Goal: Transaction & Acquisition: Book appointment/travel/reservation

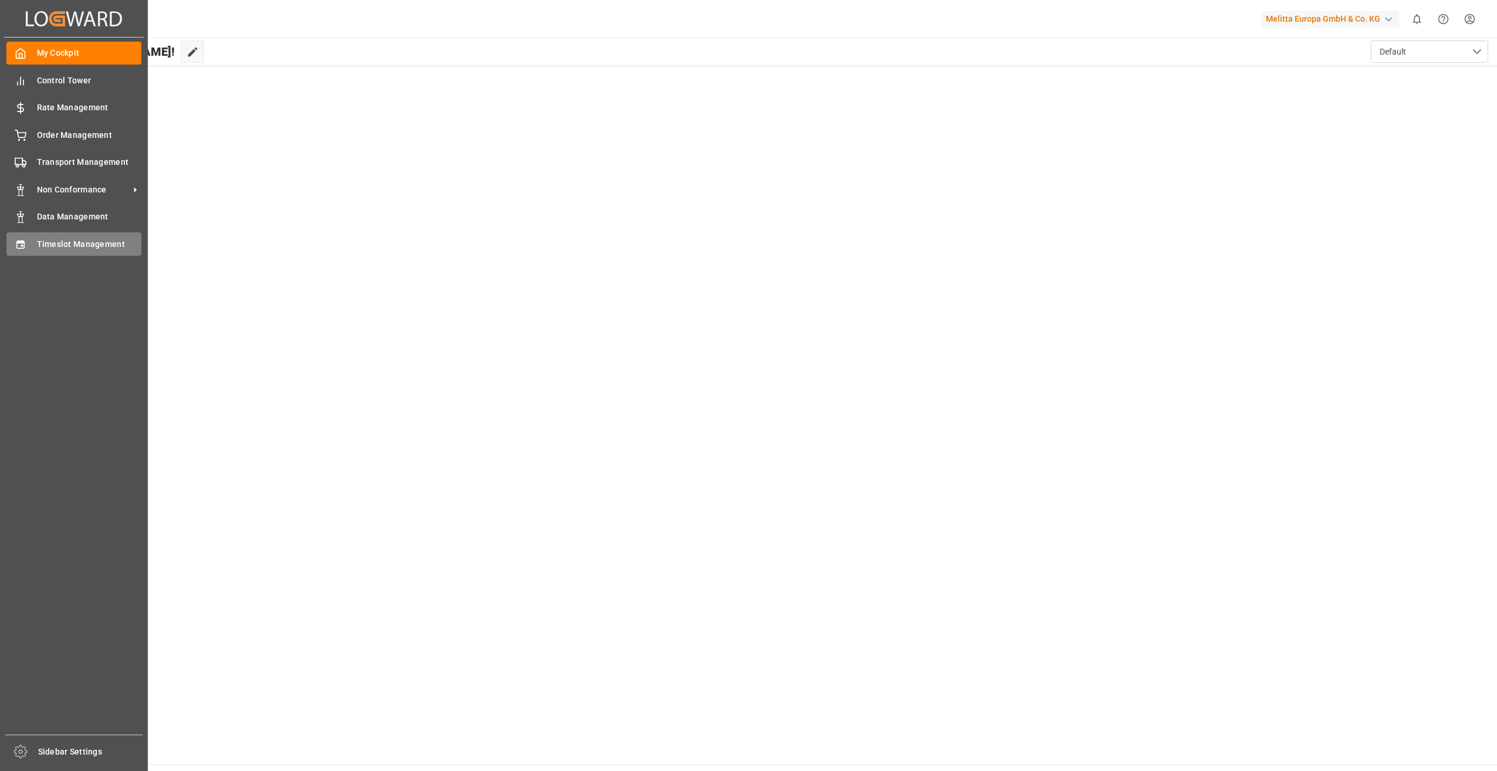
click at [99, 247] on span "Timeslot Management" at bounding box center [89, 244] width 105 height 12
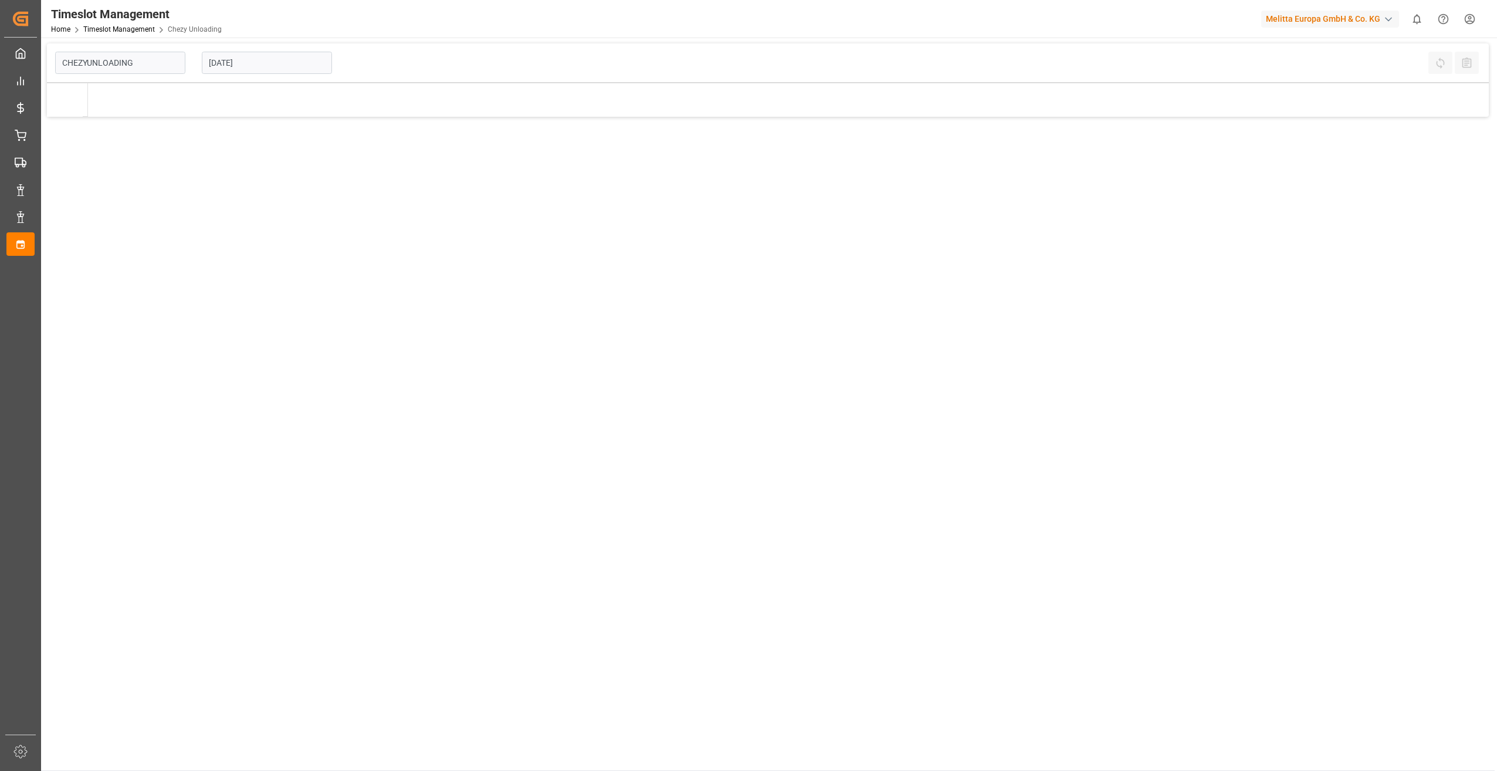
type input "Chezy Unloading"
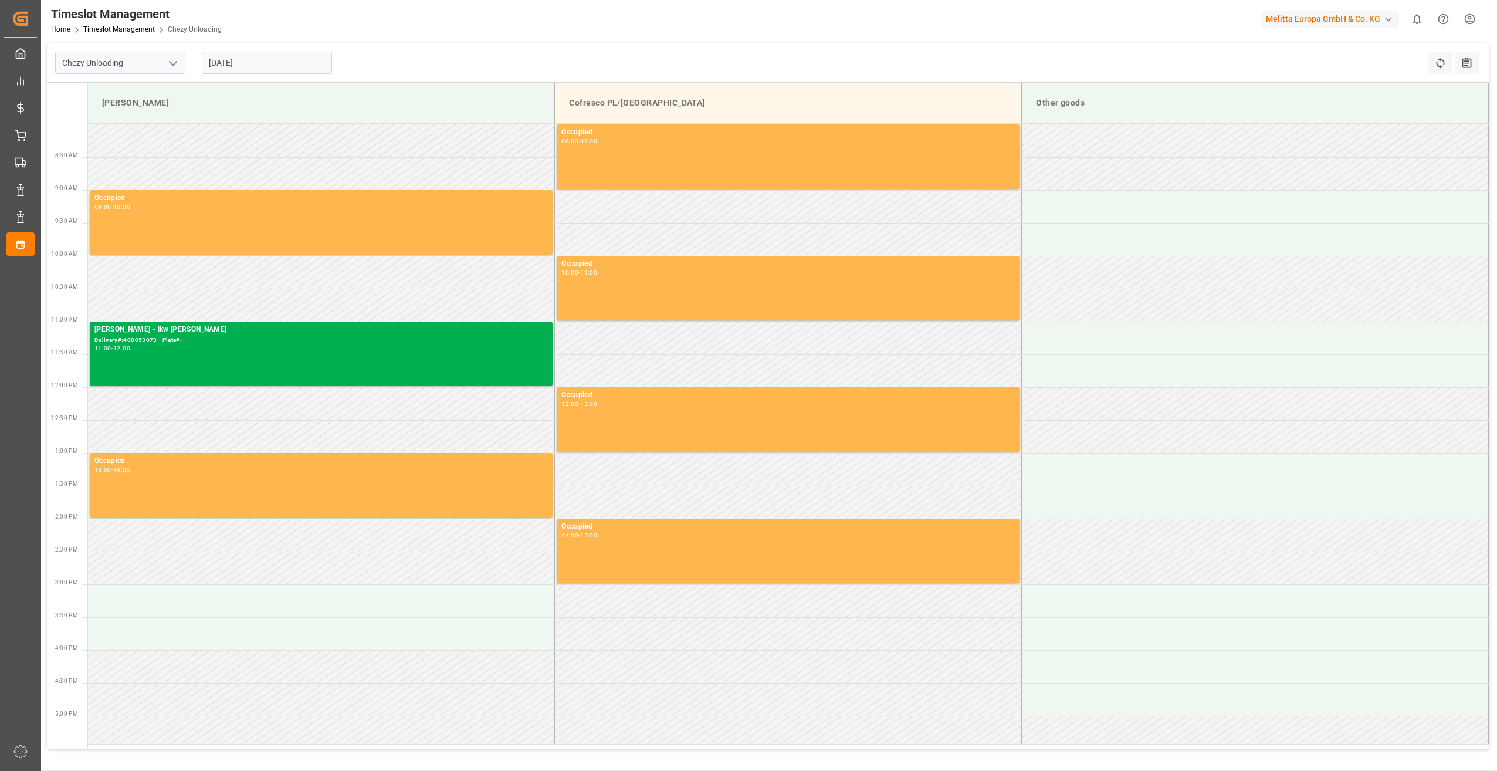
click at [294, 56] on input "[DATE]" at bounding box center [267, 63] width 130 height 22
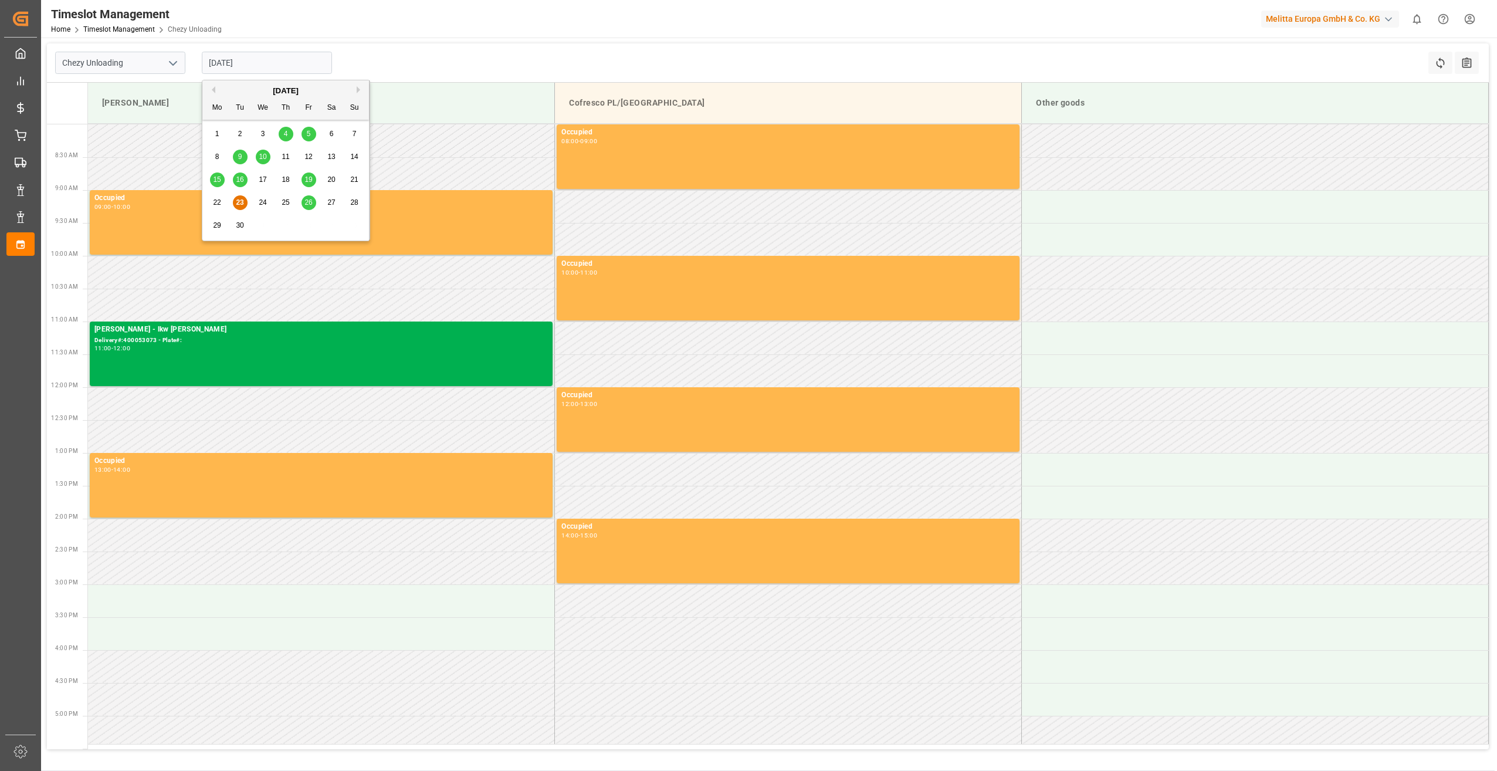
click at [302, 201] on div "26" at bounding box center [309, 203] width 15 height 14
type input "[DATE]"
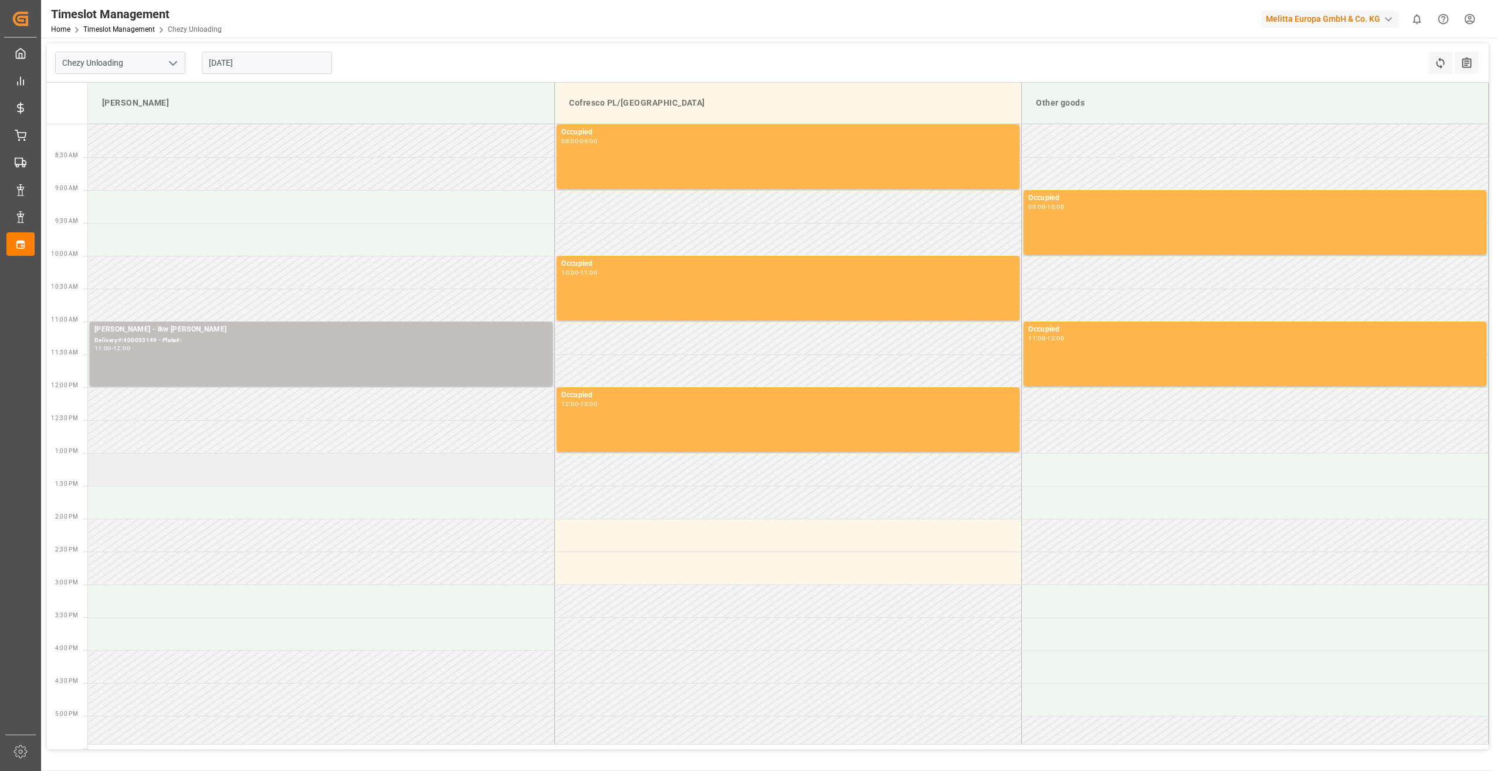
click at [155, 473] on td at bounding box center [321, 469] width 467 height 33
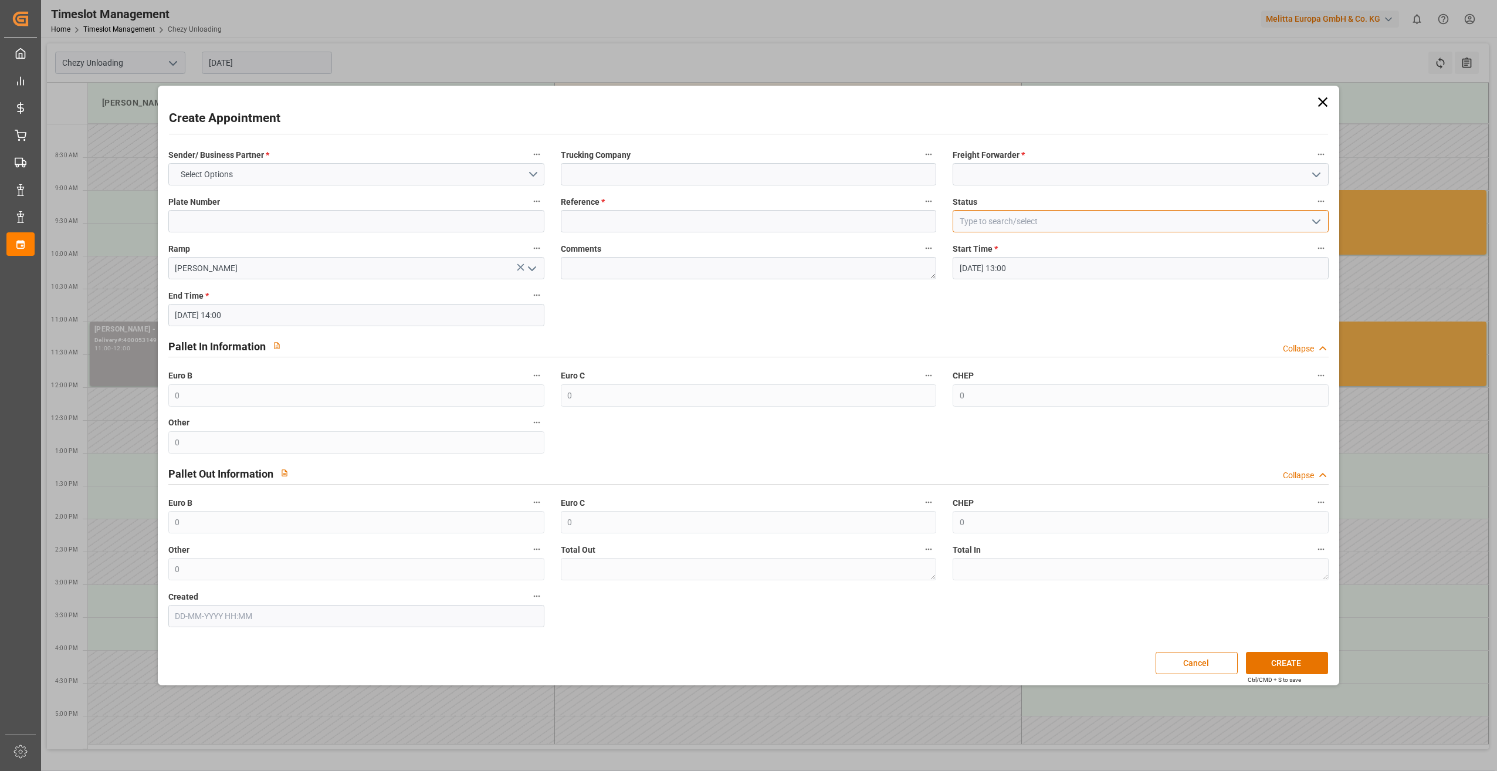
click at [996, 225] on input at bounding box center [1141, 221] width 376 height 22
click at [369, 174] on button "Select Options" at bounding box center [356, 174] width 376 height 22
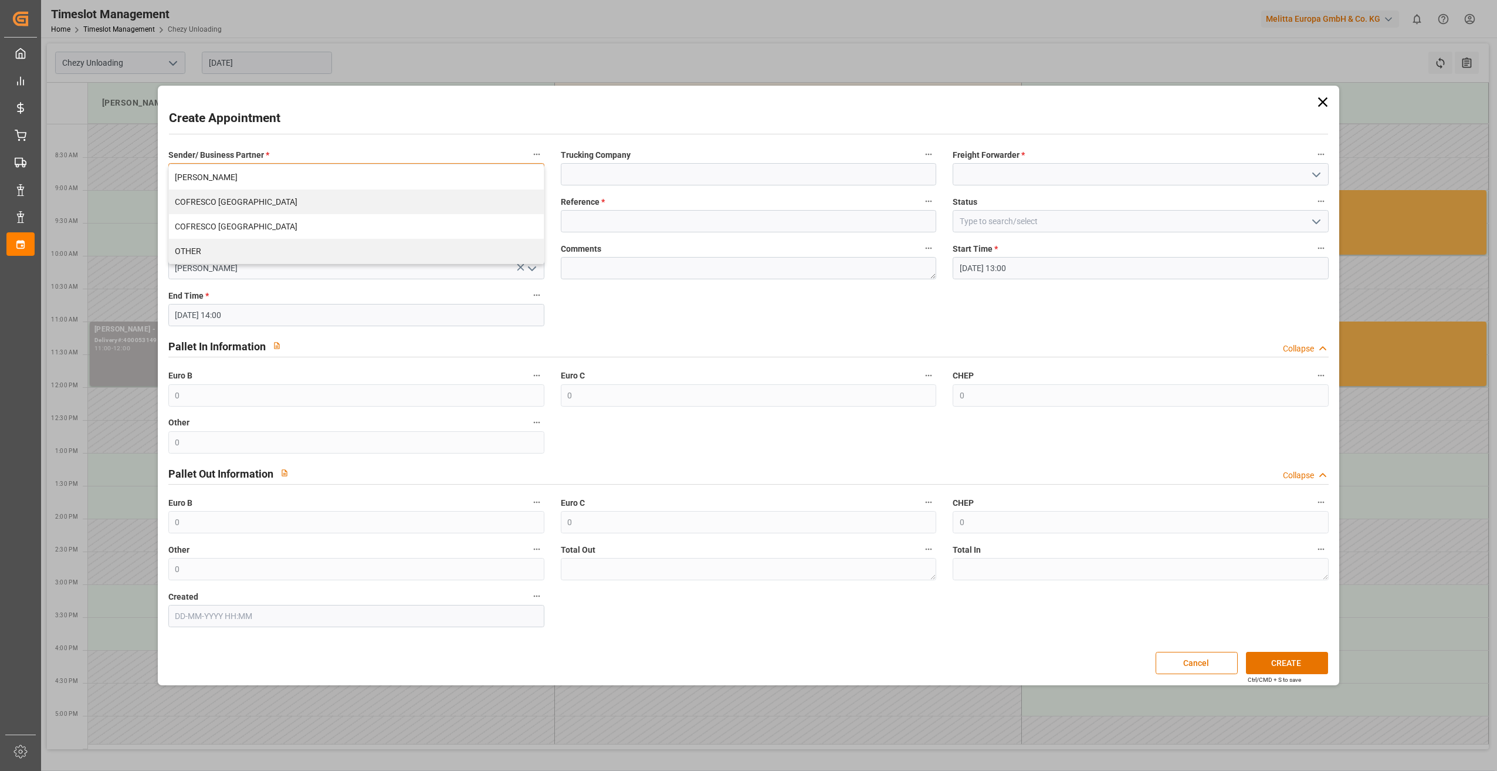
drag, startPoint x: 360, startPoint y: 173, endPoint x: 376, endPoint y: 173, distance: 15.3
click at [361, 173] on div "[PERSON_NAME]" at bounding box center [356, 177] width 375 height 25
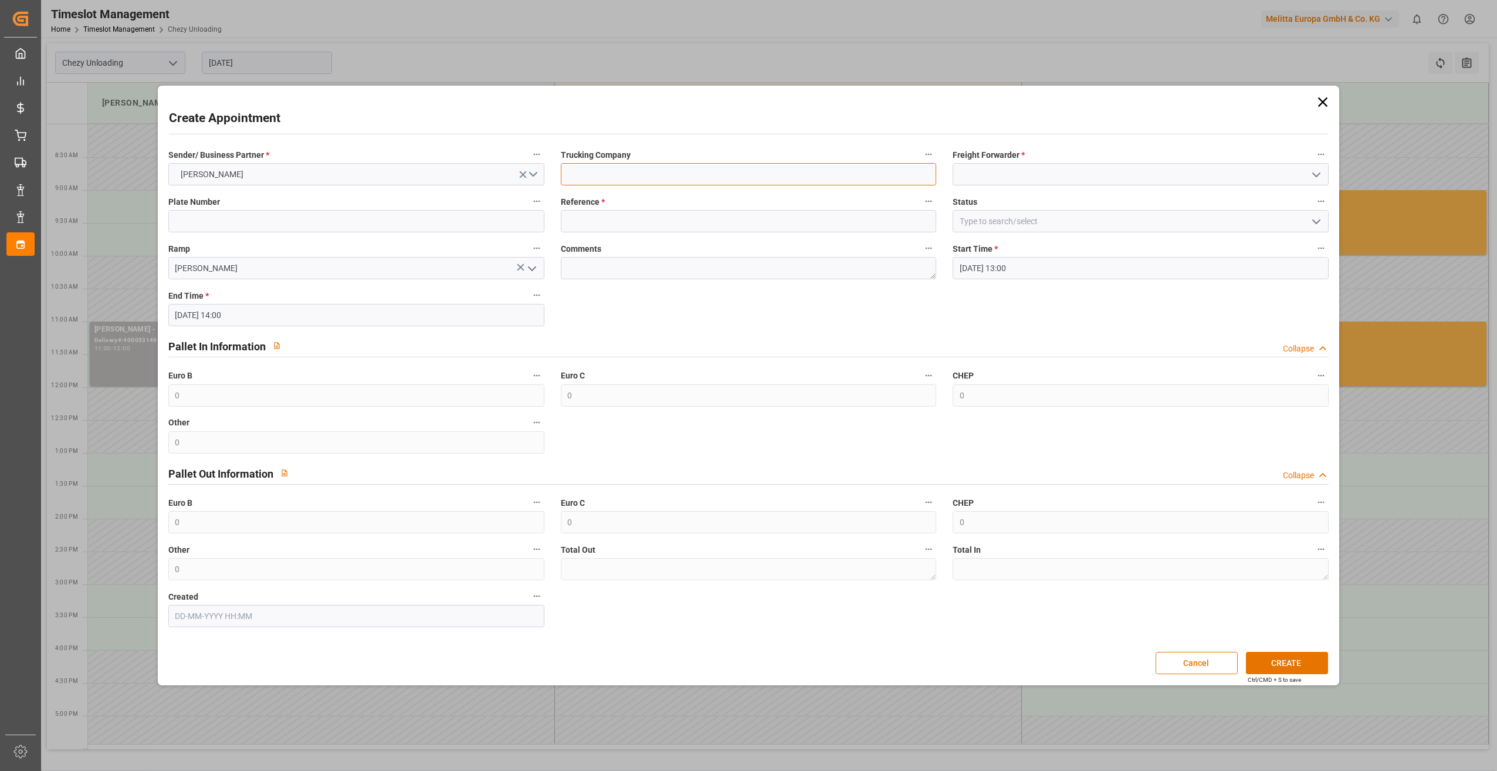
click at [687, 173] on input at bounding box center [749, 174] width 376 height 22
type input "lkw [PERSON_NAME]"
click at [1081, 171] on input at bounding box center [1141, 174] width 376 height 22
click at [1055, 210] on div "LKW [PERSON_NAME]" at bounding box center [1141, 200] width 375 height 26
type input "LKW [PERSON_NAME]"
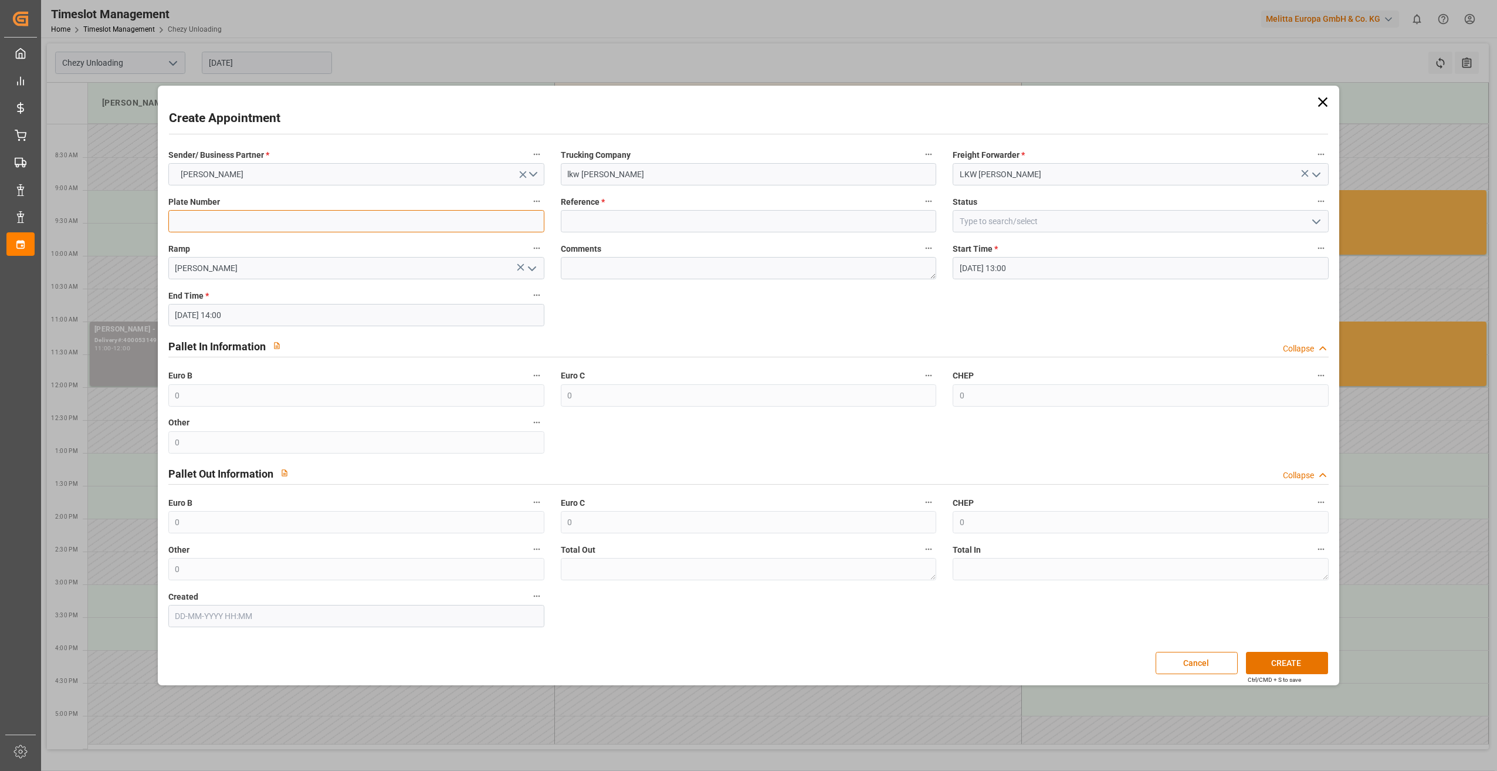
click at [385, 228] on input at bounding box center [356, 221] width 376 height 22
click at [655, 212] on input at bounding box center [749, 221] width 376 height 22
paste input "400053213"
type input "400053213"
click at [1061, 223] on input at bounding box center [1141, 221] width 376 height 22
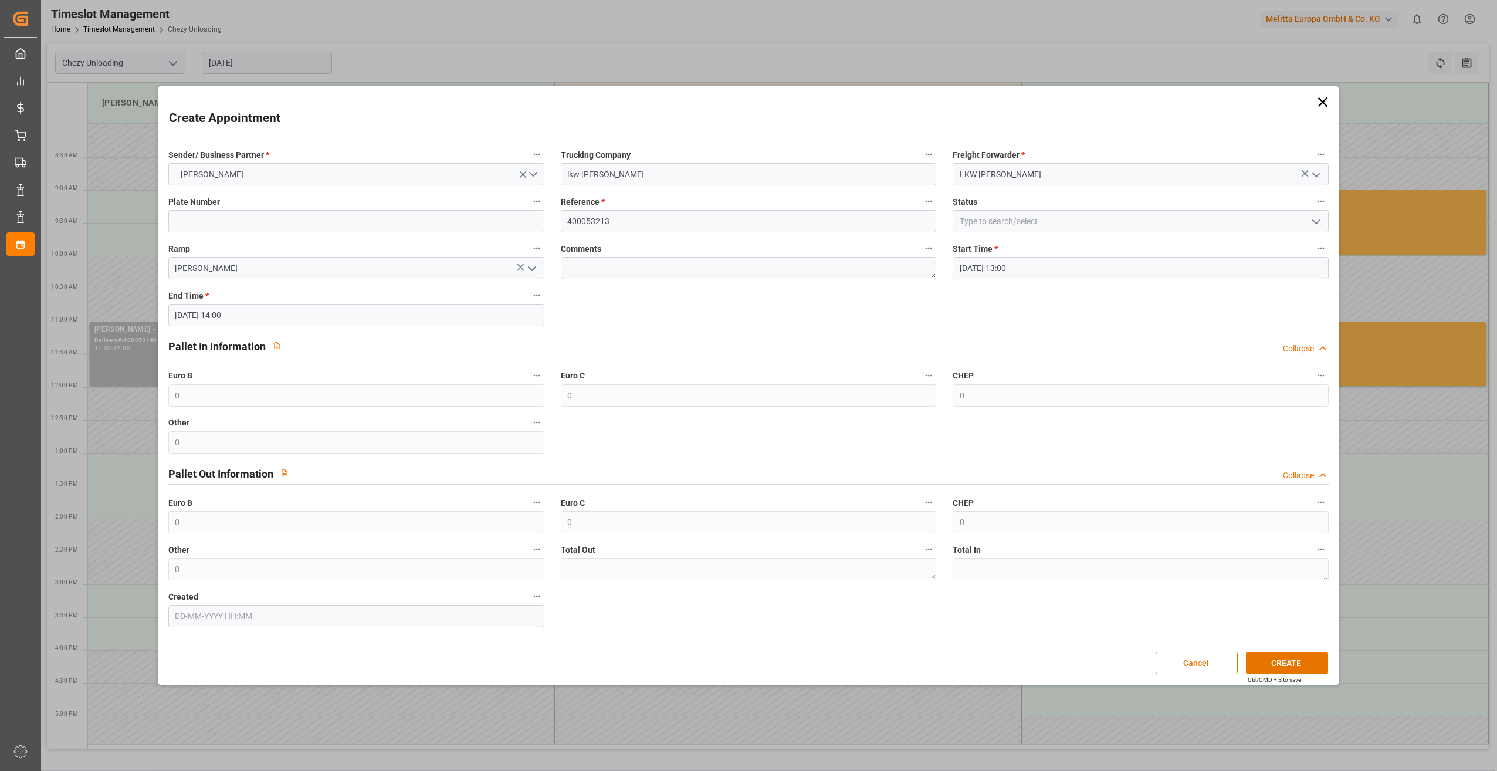
click at [1311, 220] on icon "open menu" at bounding box center [1317, 222] width 14 height 14
click at [1095, 257] on div "Slot Booked" at bounding box center [1141, 247] width 375 height 26
type input "Slot Booked"
drag, startPoint x: 1303, startPoint y: 658, endPoint x: 1297, endPoint y: 651, distance: 9.2
click at [1299, 654] on button "CREATE" at bounding box center [1287, 663] width 82 height 22
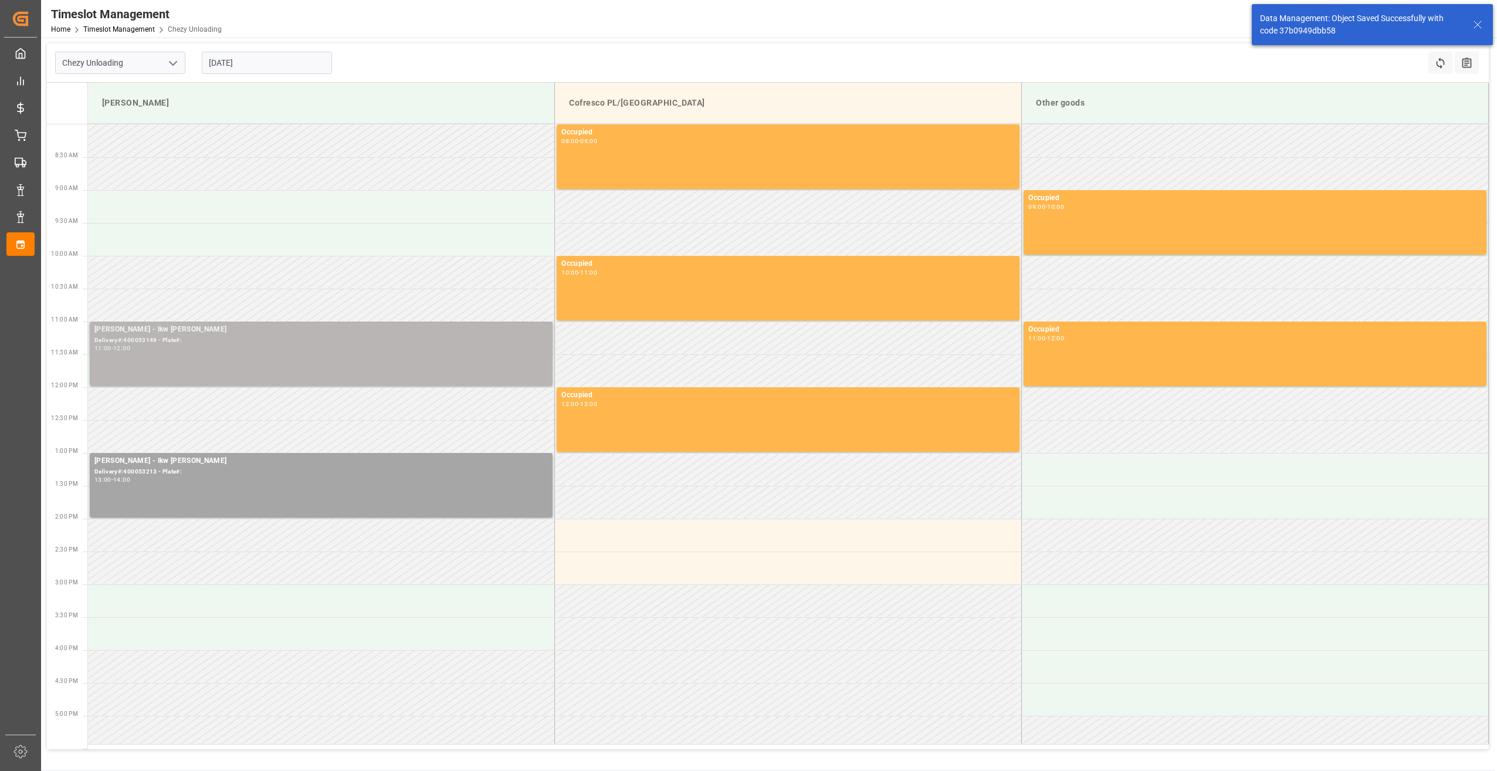
click at [215, 370] on div "[PERSON_NAME] - lkw [PERSON_NAME]#:400053149 - Plate#: 11:00 - 12:00" at bounding box center [321, 354] width 454 height 60
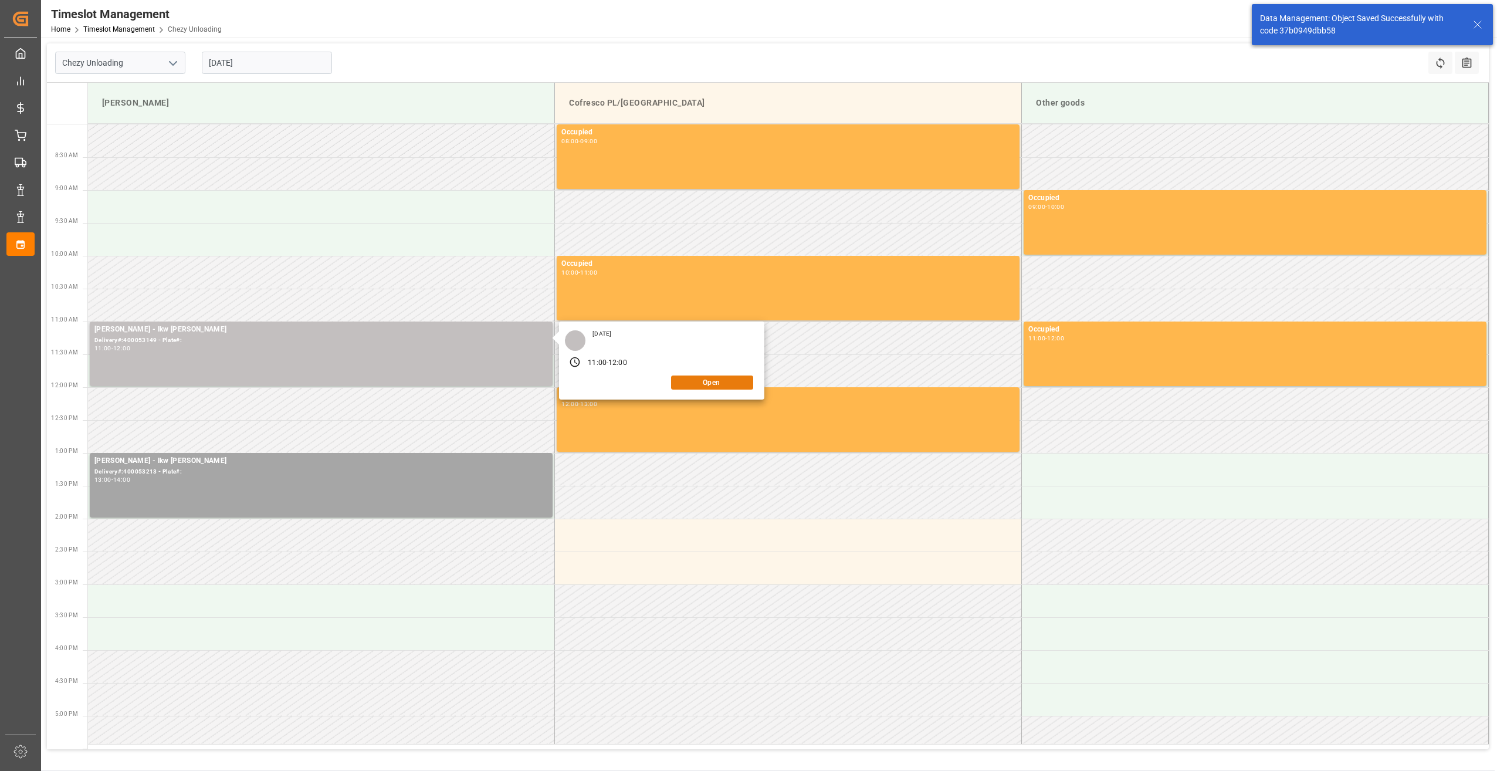
click at [731, 383] on button "Open" at bounding box center [712, 383] width 82 height 14
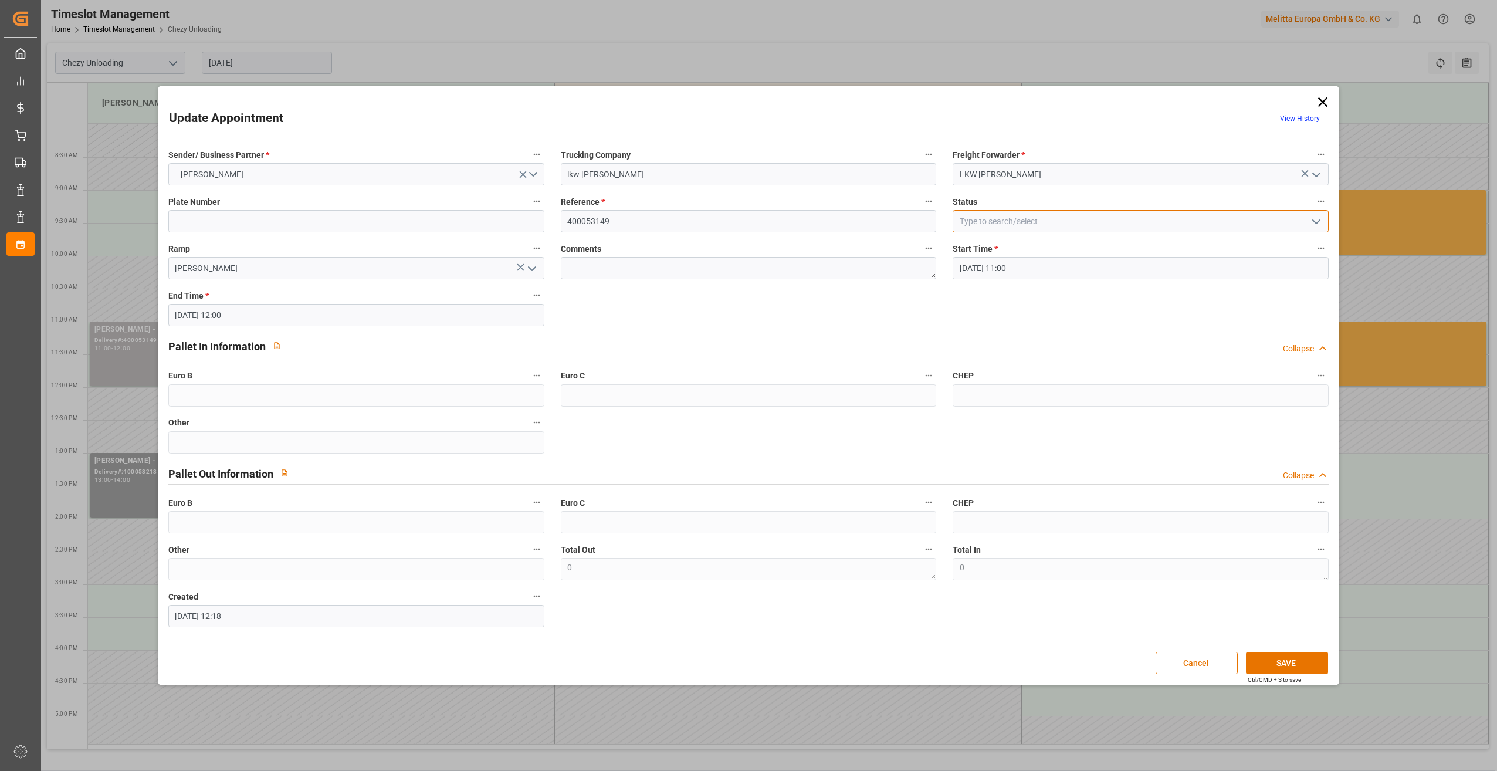
click at [1049, 222] on input at bounding box center [1141, 221] width 376 height 22
click at [1318, 221] on icon "open menu" at bounding box center [1317, 222] width 14 height 14
drag, startPoint x: 1128, startPoint y: 249, endPoint x: 1229, endPoint y: 407, distance: 187.4
click at [1128, 249] on div "Slot Booked" at bounding box center [1141, 247] width 375 height 26
type input "Slot Booked"
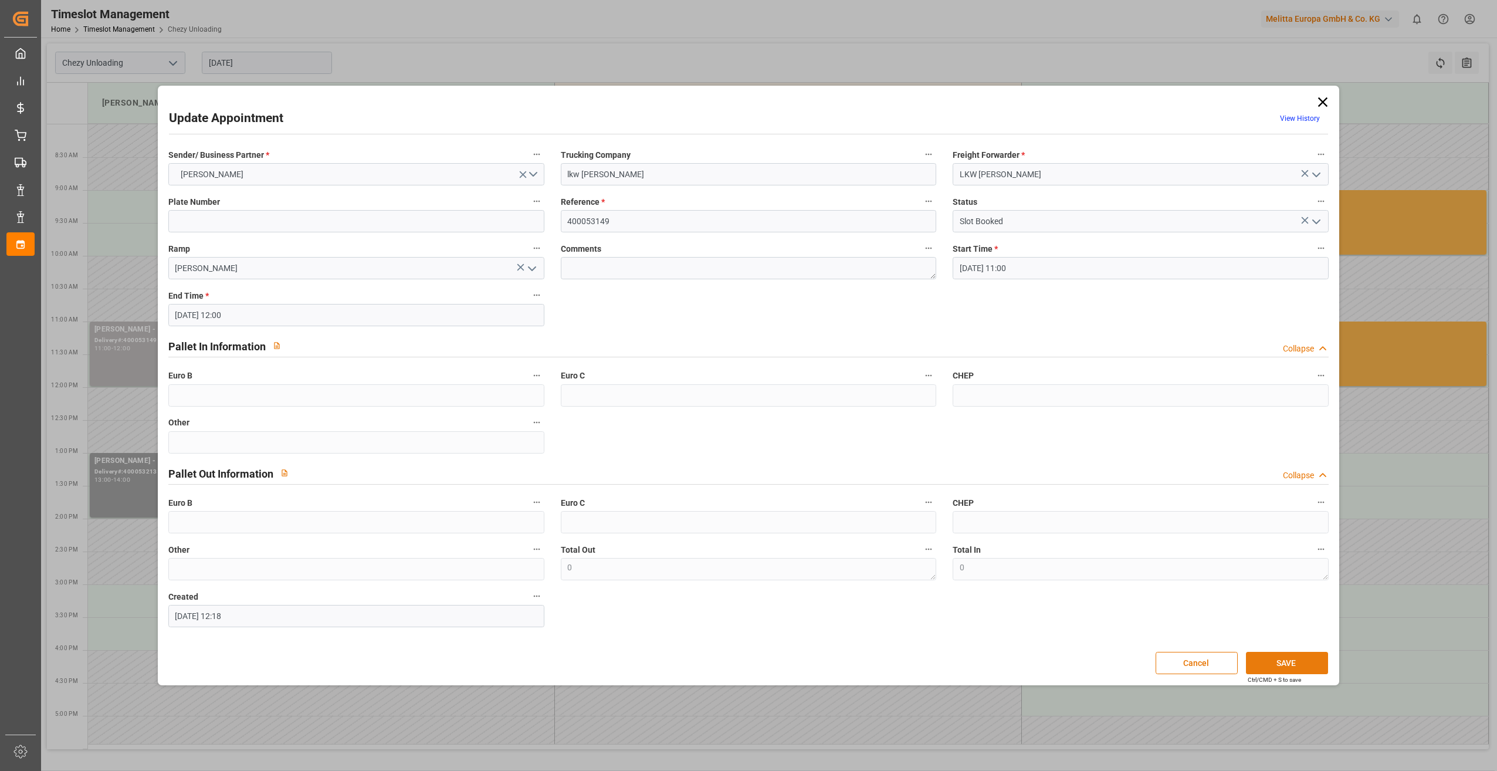
click at [1275, 653] on button "SAVE" at bounding box center [1287, 663] width 82 height 22
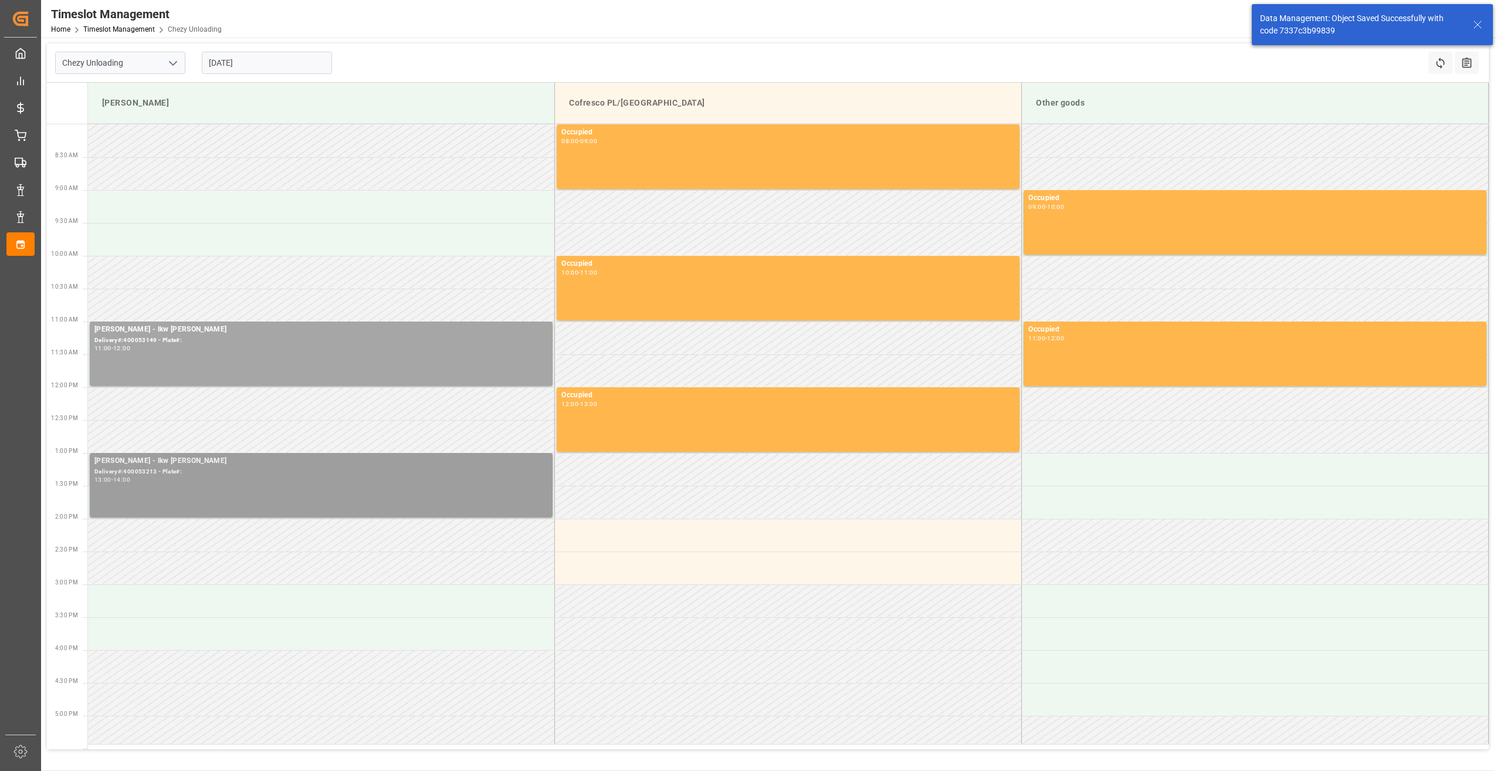
click at [339, 508] on div "[PERSON_NAME] - lkw [PERSON_NAME]#:400053213 - Plate#: 13:00 - 14:00" at bounding box center [321, 485] width 454 height 60
